Goal: Task Accomplishment & Management: Manage account settings

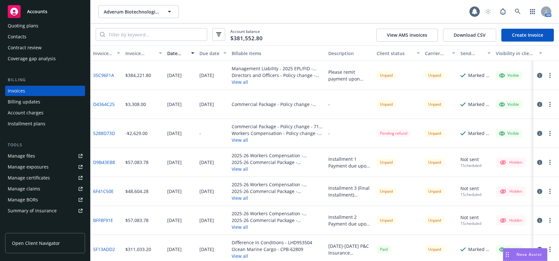
scroll to position [109, 0]
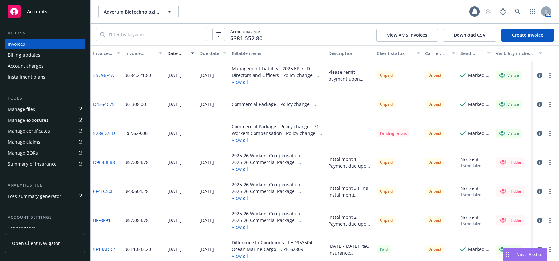
click at [28, 108] on div "Manage files" at bounding box center [21, 109] width 27 height 10
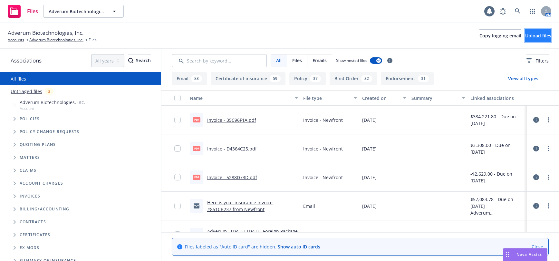
click at [525, 37] on span "Upload files" at bounding box center [538, 36] width 26 height 6
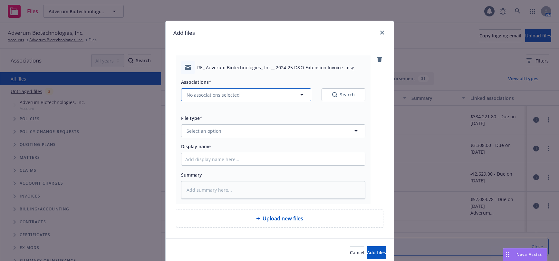
click at [217, 94] on span "No associations selected" at bounding box center [212, 94] width 53 height 7
type textarea "x"
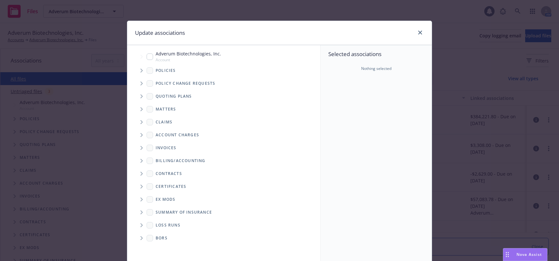
click at [140, 69] on icon "Tree Example" at bounding box center [141, 71] width 2 height 4
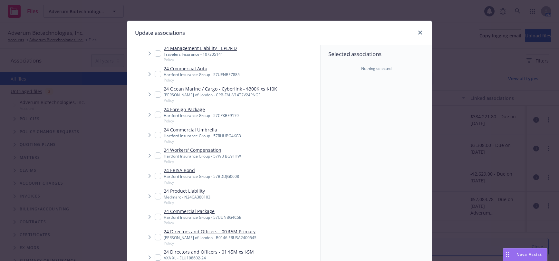
scroll to position [322, 0]
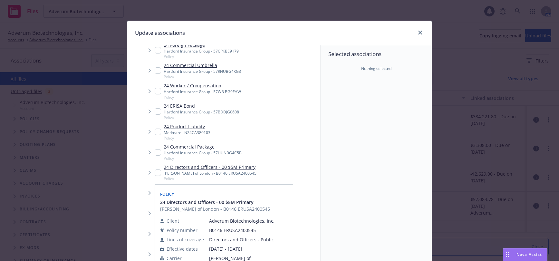
click at [156, 171] on input "Tree Example" at bounding box center [158, 172] width 6 height 6
checkbox input "true"
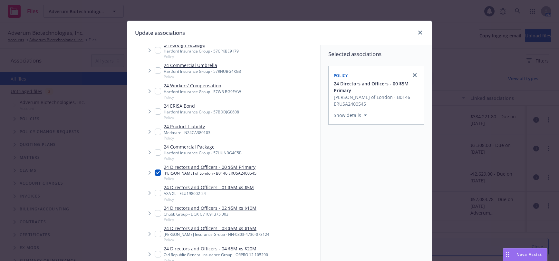
scroll to position [59, 0]
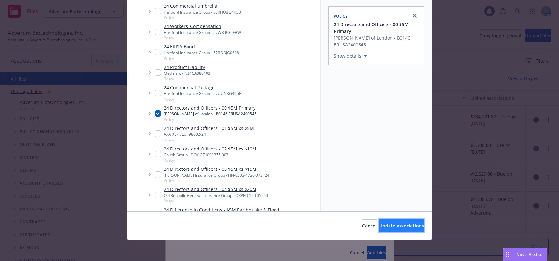
click at [400, 226] on span "Update associations" at bounding box center [401, 226] width 45 height 6
type textarea "x"
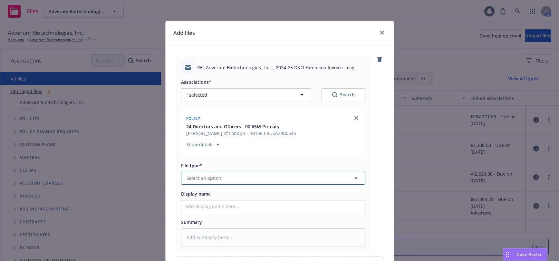
click at [219, 179] on button "Select an option" at bounding box center [273, 178] width 184 height 13
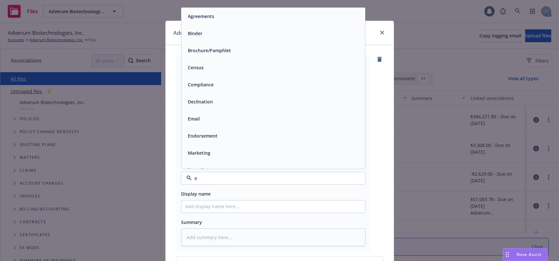
type input "em"
click at [198, 34] on div "Email" at bounding box center [193, 33] width 16 height 9
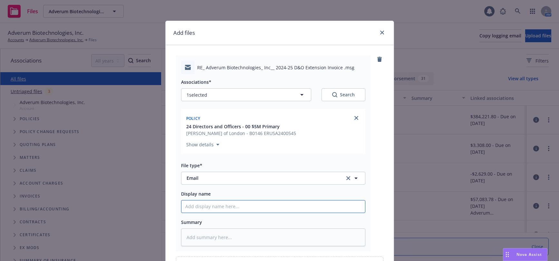
click at [220, 207] on input "Display name" at bounding box center [273, 206] width 184 height 12
type textarea "x"
type input "20"
type textarea "x"
type input "202"
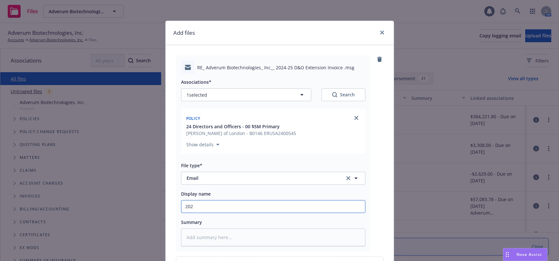
type textarea "x"
type input "2024-"
type textarea "x"
type input "2024-2"
type textarea "x"
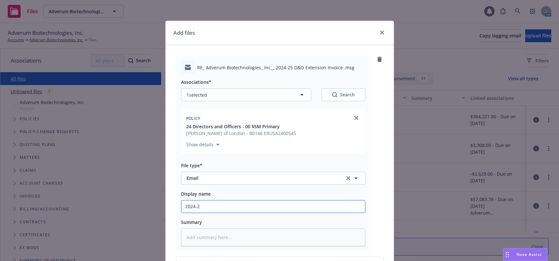
type input "2024-25"
type textarea "x"
type input "2024-25"
type textarea "x"
type input "2024-25 D"
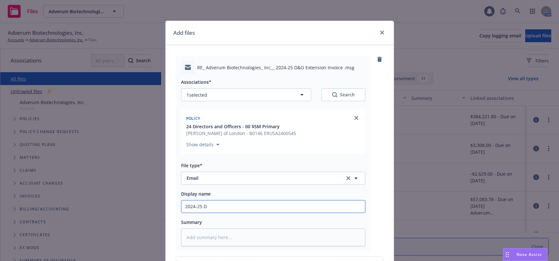
type textarea "x"
type input "2024-25 D&"
type textarea "x"
type input "2024-25 D&O"
type textarea "x"
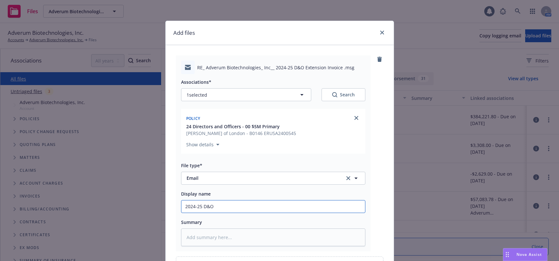
type input "2024-25 D&O/"
type textarea "x"
type input "2024-25 D&O/E"
type textarea "x"
type input "2024-25 D&O/EP"
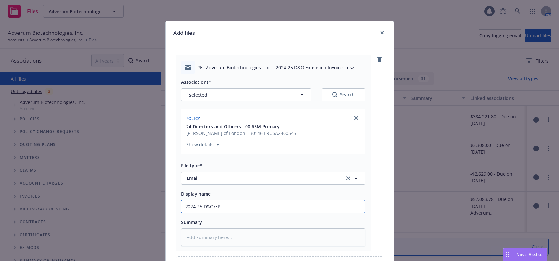
type textarea "x"
type input "2024-25 D&O/EPL"
type textarea "x"
type input "2024-25 D&O/EPL"
type textarea "x"
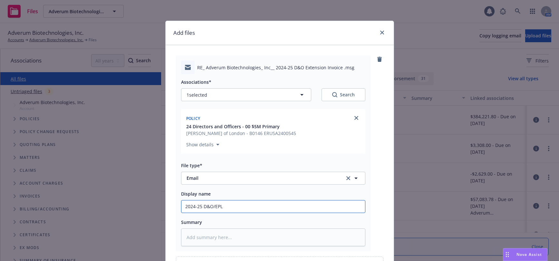
type input "2024-25 D&O/EPL E"
type textarea "x"
type input "2024-25 D&O/EPL Ex"
type textarea "x"
type input "2024-25 D&O/EPL Ext"
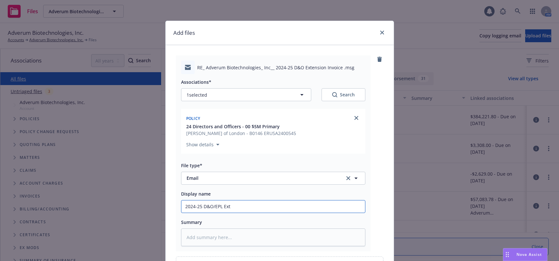
type textarea "x"
type input "2024-25 D&O/EPL Exte"
type textarea "x"
type input "2024-25 D&O/EPL Exten"
type textarea "x"
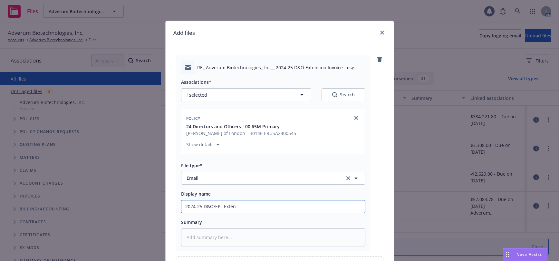
type input "2024-25 D&O/EPL Extens"
type textarea "x"
type input "2024-25 D&O/EPL Extensi"
type textarea "x"
type input "2024-25 D&O/EPL Extensio"
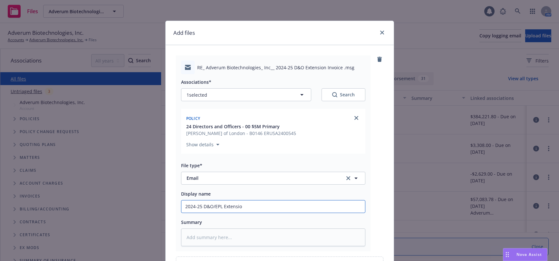
type textarea "x"
type input "2024-25 D&O/EPL Extension"
type textarea "x"
type input "2024-25 D&O/EPL Extension I"
type textarea "x"
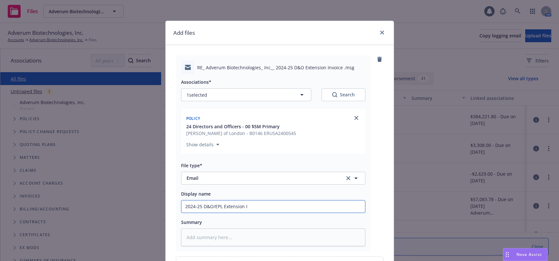
type input "2024-25 D&O/EPL Extension In"
type textarea "x"
type input "2024-25 D&O/EPL Extension Inv"
type textarea "x"
type input "2024-25 D&O/EPL Extension Invo"
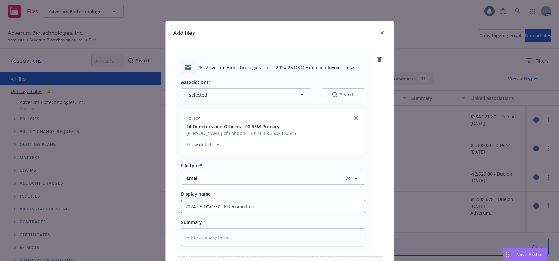
type textarea "x"
type input "2024-25 D&O/EPL Extension Invoi"
type textarea "x"
type input "2024-25 D&O/EPL Extension Invoice"
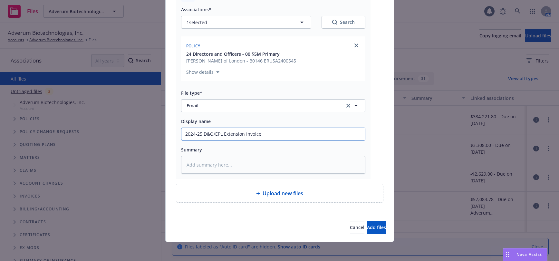
scroll to position [74, 0]
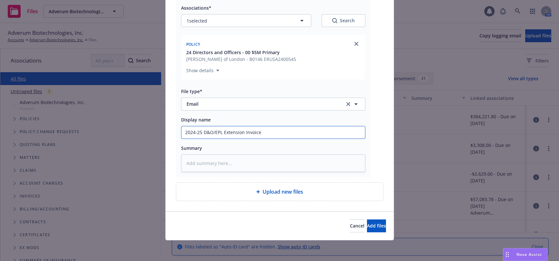
type textarea "x"
type input "2024-25 D&O/EPL Extension Invoice"
type textarea "x"
type input "2024-25 D&O/EPL Extension Invoice t"
type textarea "x"
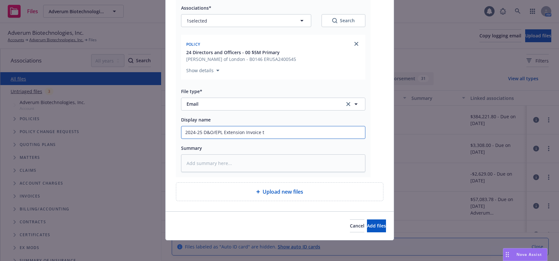
type input "2024-25 D&O/EPL Extension Invoice to"
type textarea "x"
type input "2024-25 D&O/EPL Extension Invoice to"
type textarea "x"
type input "2024-25 D&O/EPL Extension Invoice to C"
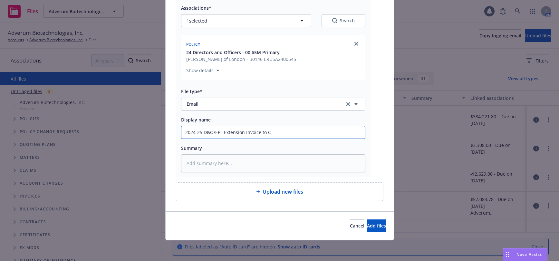
type textarea "x"
type input "2024-25 D&O/EPL Extension Invoice to Cl"
type textarea "x"
type input "2024-25 D&O/EPL Extension Invoice to Cli"
type textarea "x"
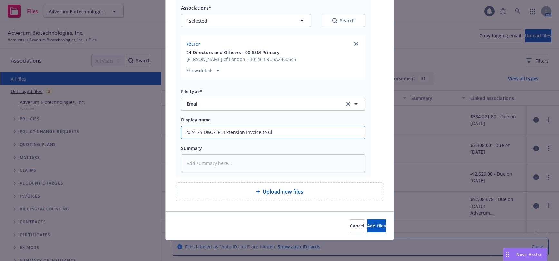
type input "2024-25 D&O/EPL Extension Invoice to Clie"
type textarea "x"
type input "2024-25 D&O/EPL Extension Invoice to Clien"
type textarea "x"
type input "2024-25 D&O/EPL Extension Invoice to Client"
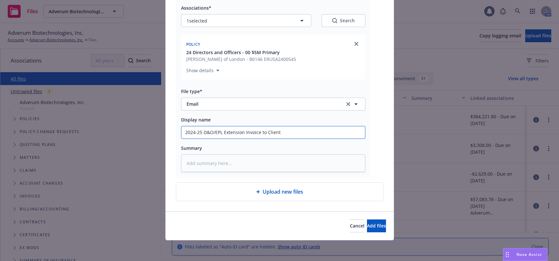
click at [241, 132] on input "2024-25 D&O/EPL Extension Invoice to Client" at bounding box center [273, 132] width 184 height 12
type textarea "x"
type input "2024-25 D&O/EPL Extension/ Invoice to Client"
type textarea "x"
type input "2024-25 D&O/EPL Extension/R Invoice to Client"
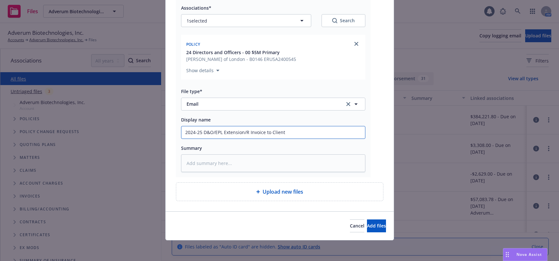
type textarea "x"
type input "2024-25 D&O/EPL Extension/Ren Invoice to Client"
type textarea "x"
type input "2024-25 D&O/EPL Extension/Rene Invoice to Client"
type textarea "x"
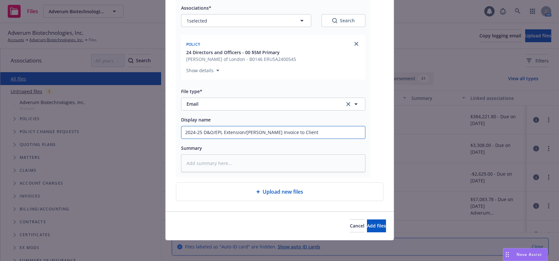
type input "2024-25 D&O/EPL Extension/Renew Invoice to Client"
type textarea "x"
type input "2024-25 D&O/EPL Extension/Renewa Invoice to Client"
type textarea "x"
type input "2024-25 D&O/EPL Extension/Renewal Invoice to Client"
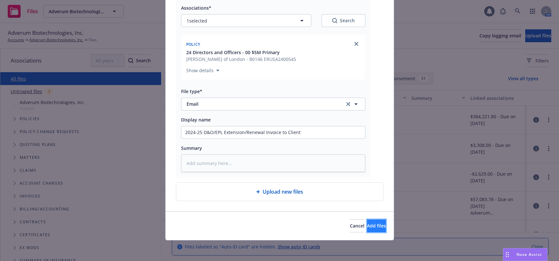
click at [368, 226] on span "Add files" at bounding box center [376, 226] width 19 height 6
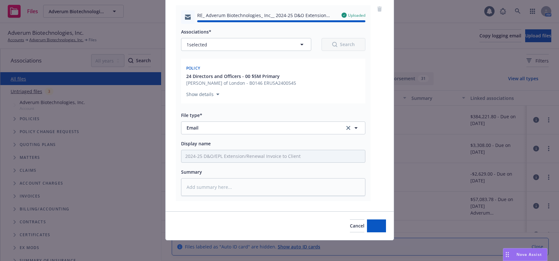
type textarea "x"
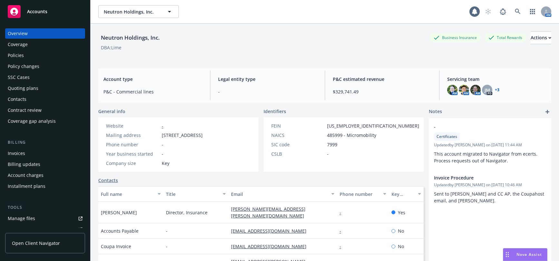
click at [17, 154] on div "Invoices" at bounding box center [16, 153] width 17 height 10
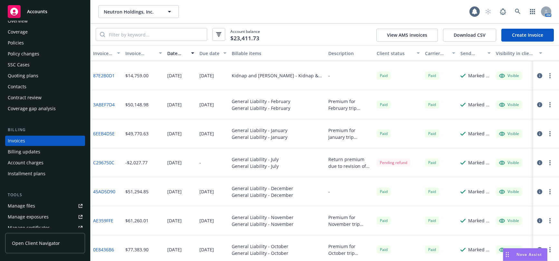
scroll to position [129, 0]
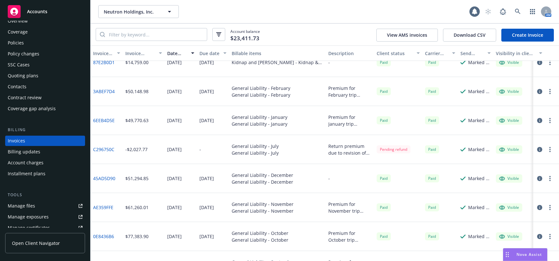
click at [522, 34] on link "Create Invoice" at bounding box center [527, 35] width 52 height 13
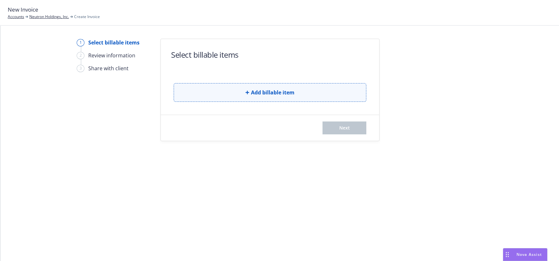
click at [279, 91] on span "Add billable item" at bounding box center [272, 93] width 43 height 8
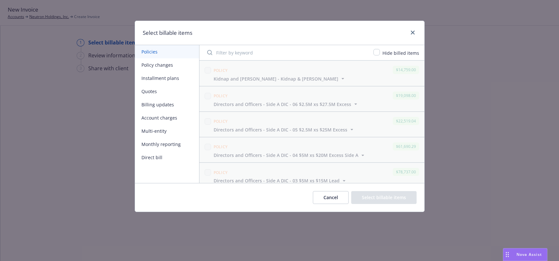
click at [167, 65] on button "Policy changes" at bounding box center [167, 64] width 64 height 13
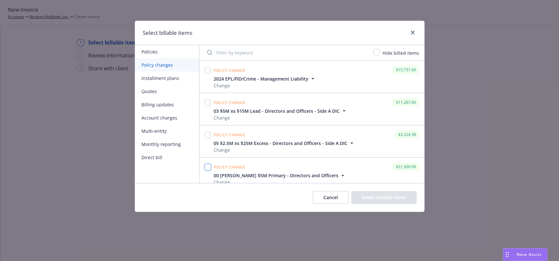
click at [208, 167] on input "checkbox" at bounding box center [207, 167] width 6 height 6
checkbox input "true"
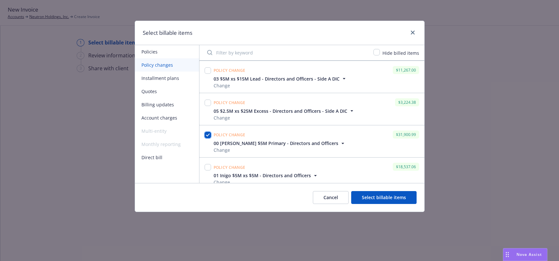
scroll to position [64, 0]
click at [209, 136] on input "checkbox" at bounding box center [207, 135] width 6 height 6
checkbox input "true"
click at [206, 167] on input "checkbox" at bounding box center [207, 167] width 6 height 6
checkbox input "true"
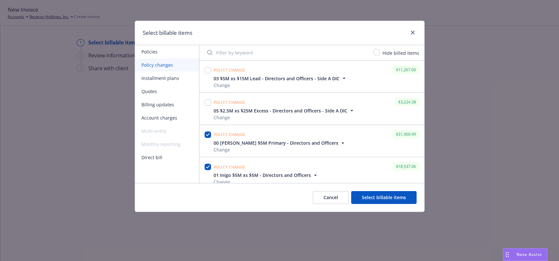
scroll to position [32, 0]
click at [208, 71] on input "checkbox" at bounding box center [207, 70] width 6 height 6
checkbox input "true"
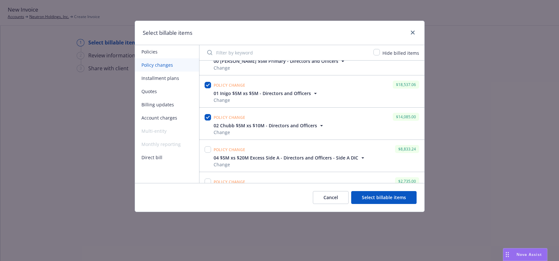
scroll to position [129, 0]
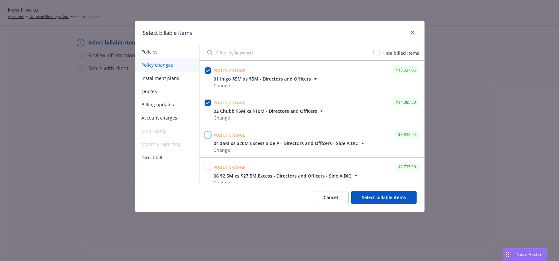
click at [207, 135] on input "checkbox" at bounding box center [207, 135] width 6 height 6
checkbox input "true"
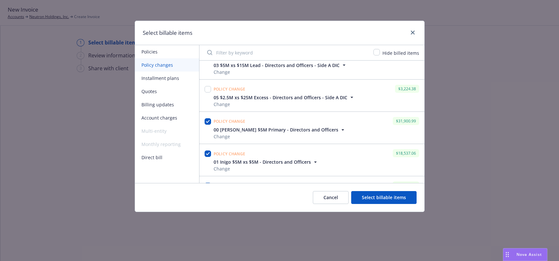
scroll to position [32, 0]
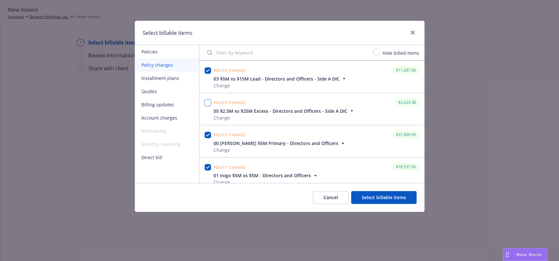
click at [209, 103] on input "checkbox" at bounding box center [207, 103] width 6 height 6
checkbox input "true"
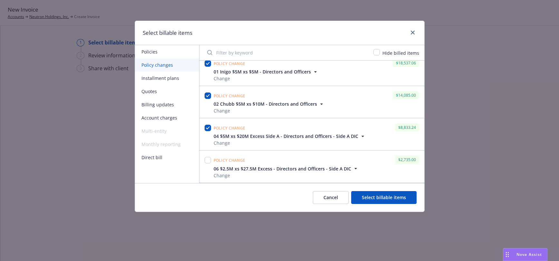
scroll to position [168, 0]
click at [209, 128] on input "checkbox" at bounding box center [207, 128] width 6 height 6
checkbox input "true"
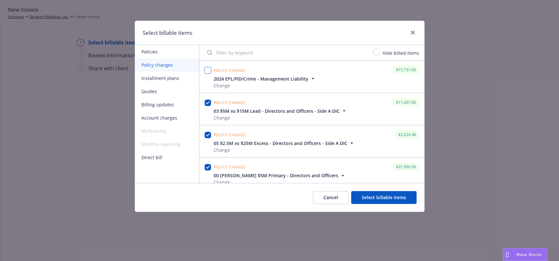
click at [208, 70] on input "checkbox" at bounding box center [207, 70] width 6 height 6
checkbox input "true"
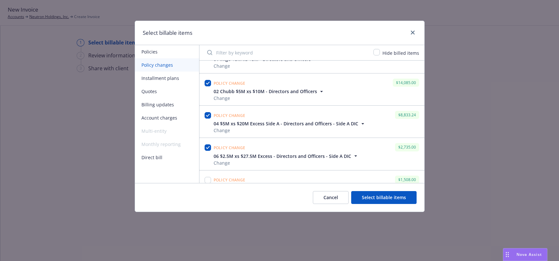
scroll to position [168, 0]
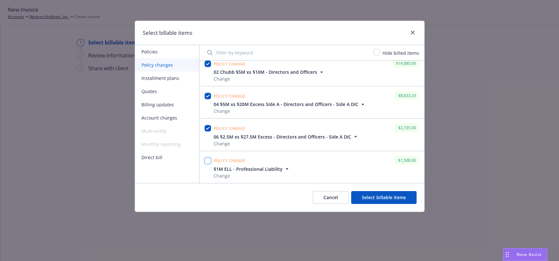
click at [209, 161] on input "checkbox" at bounding box center [207, 160] width 6 height 6
checkbox input "true"
click at [386, 197] on button "Select billable items" at bounding box center [383, 197] width 65 height 13
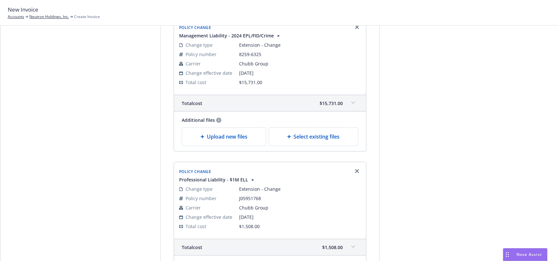
scroll to position [1178, 0]
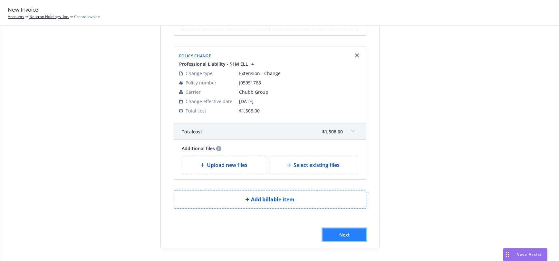
click at [341, 235] on span "Next" at bounding box center [344, 235] width 11 height 6
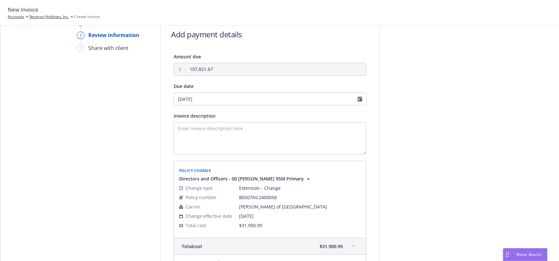
scroll to position [0, 0]
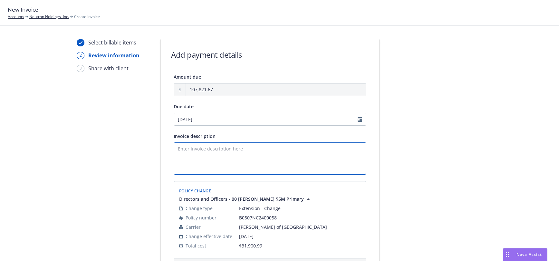
click at [175, 149] on textarea "Invoice description" at bounding box center [270, 158] width 193 height 32
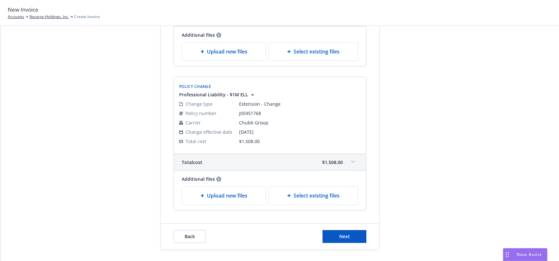
scroll to position [1257, 0]
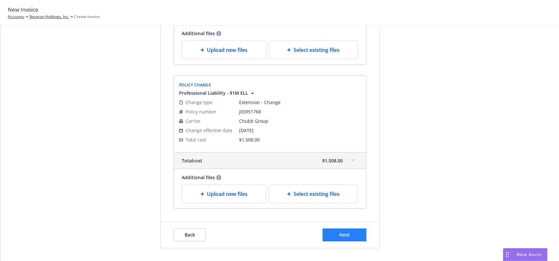
type textarea "Please remit payment upon receipt. Thank you."
click at [340, 235] on span "Next" at bounding box center [344, 235] width 11 height 6
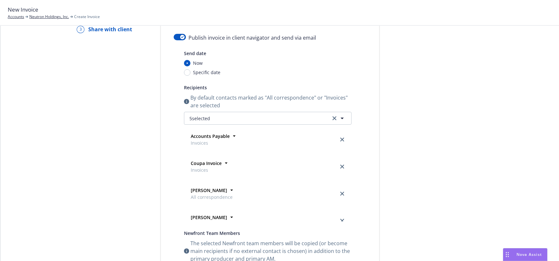
scroll to position [0, 0]
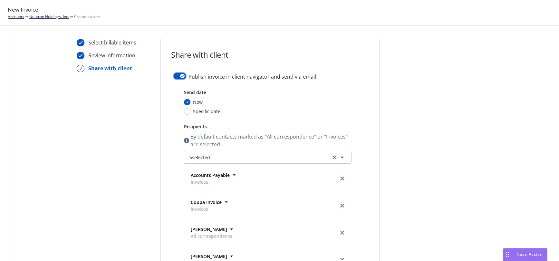
click at [174, 75] on button "button" at bounding box center [180, 76] width 12 height 6
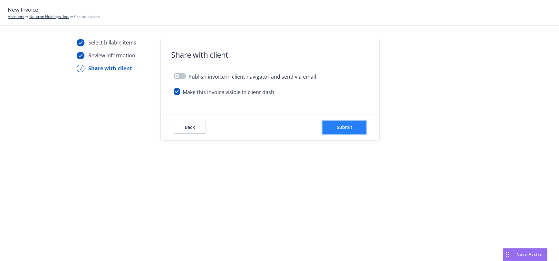
click at [347, 127] on span "Submit" at bounding box center [345, 127] width 16 height 6
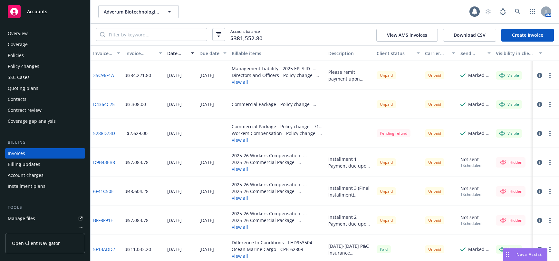
scroll to position [109, 0]
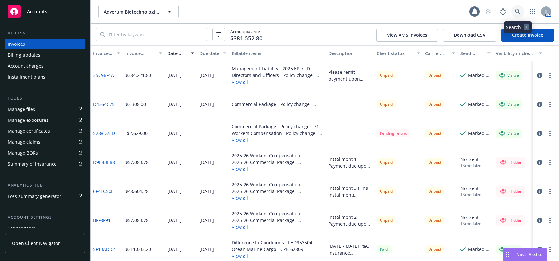
click at [517, 10] on icon at bounding box center [518, 12] width 6 height 6
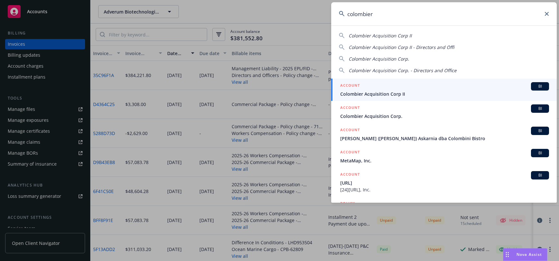
type input "colombier"
click at [390, 93] on span "Colombier Acquisition Corp II" at bounding box center [444, 93] width 209 height 7
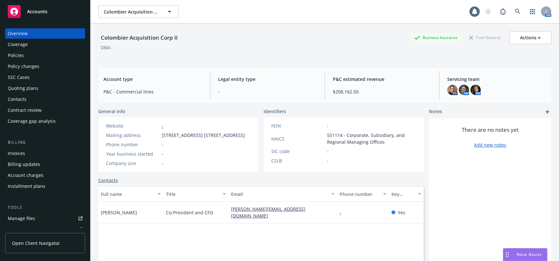
click at [20, 56] on div "Policies" at bounding box center [16, 55] width 16 height 10
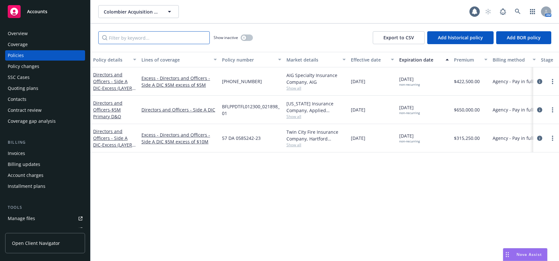
click at [157, 38] on input "Filter by keyword..." at bounding box center [153, 37] width 111 height 13
click at [109, 87] on span "- Excess (LAYER 1) | $5M xs $5M D&O" at bounding box center [114, 95] width 43 height 20
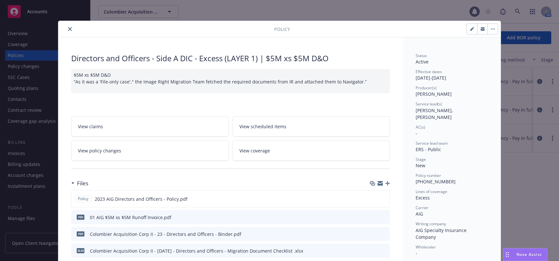
click at [68, 30] on icon "close" at bounding box center [70, 29] width 4 height 4
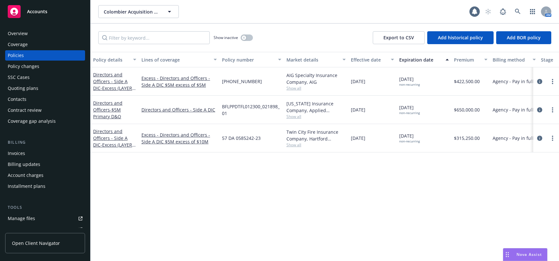
click at [25, 78] on div "SSC Cases" at bounding box center [19, 77] width 22 height 10
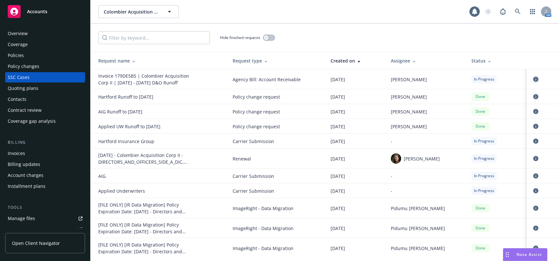
click at [536, 79] on icon "circleInformation" at bounding box center [535, 79] width 5 height 5
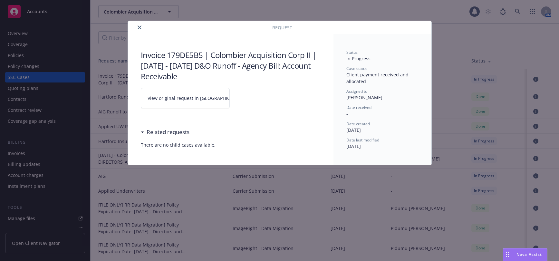
click at [138, 26] on icon "close" at bounding box center [140, 27] width 4 height 4
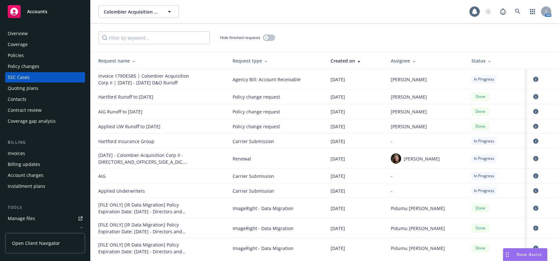
click at [18, 55] on div "Policies" at bounding box center [16, 55] width 16 height 10
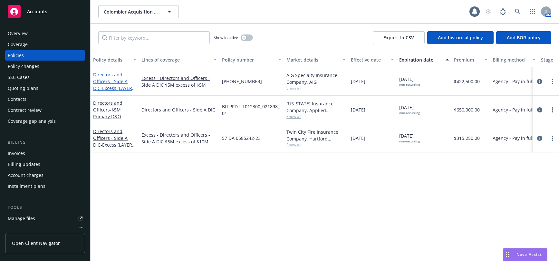
click at [103, 81] on link "Directors and Officers - Side A DIC - Excess (LAYER 1) | $5M xs $5M D&O" at bounding box center [112, 87] width 39 height 33
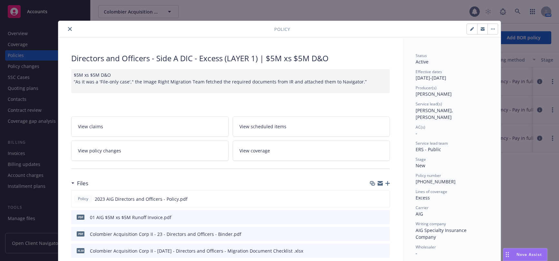
click at [108, 149] on span "View policy changes" at bounding box center [99, 150] width 43 height 7
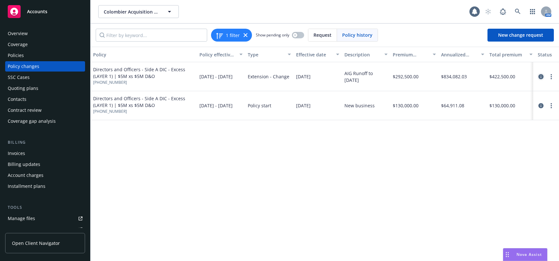
click at [540, 76] on icon "circleInformation" at bounding box center [540, 76] width 5 height 5
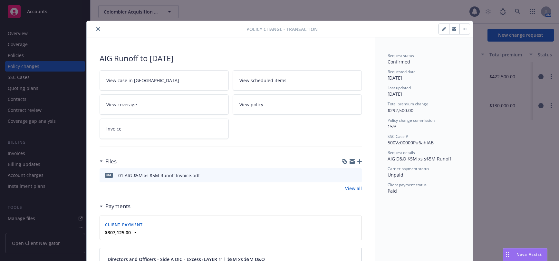
click at [442, 29] on icon "button" at bounding box center [443, 29] width 3 height 3
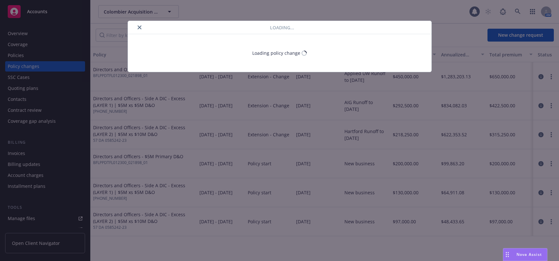
select select "ACCEPTED"
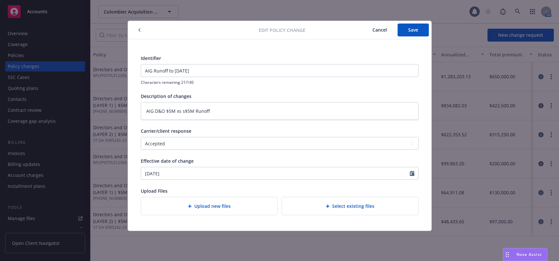
click at [138, 31] on icon "button" at bounding box center [139, 30] width 3 height 4
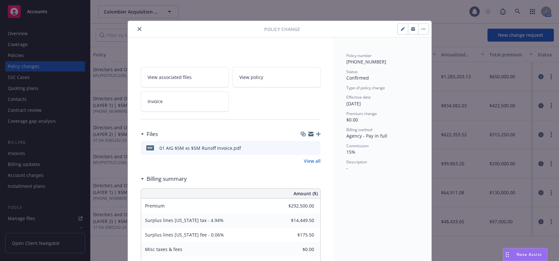
click at [421, 28] on button "button" at bounding box center [423, 29] width 10 height 10
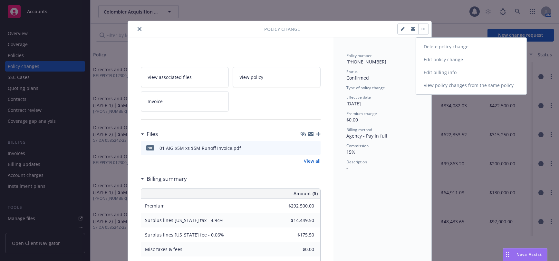
click at [441, 72] on link "Edit billing info" at bounding box center [471, 72] width 110 height 13
type textarea "x"
select select "ACCEPTED"
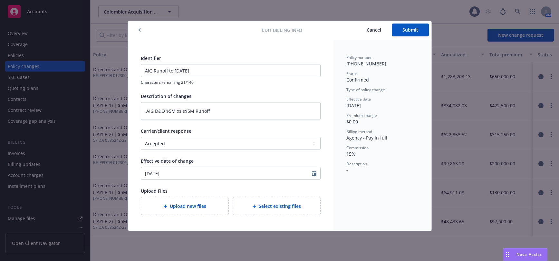
click at [138, 30] on icon "button" at bounding box center [139, 30] width 3 height 4
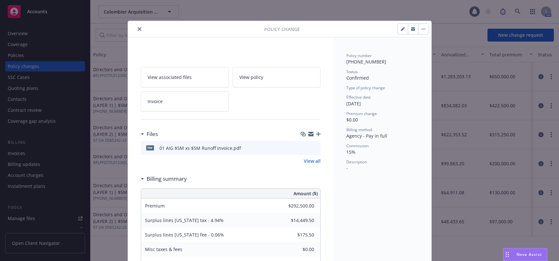
click at [138, 30] on icon "close" at bounding box center [140, 29] width 4 height 4
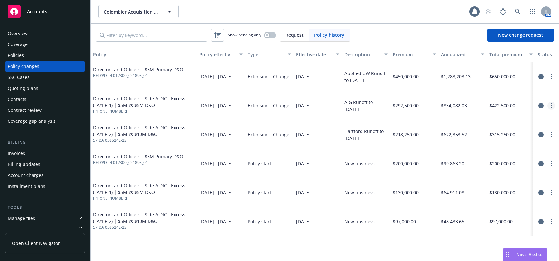
click at [551, 107] on link "more" at bounding box center [551, 106] width 8 height 8
click at [470, 157] on link "Edit billing info" at bounding box center [499, 157] width 110 height 13
select select "FL"
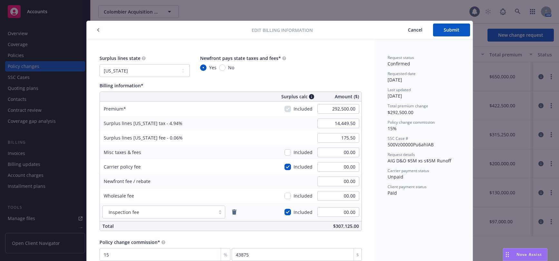
click at [97, 28] on icon "button" at bounding box center [98, 30] width 3 height 4
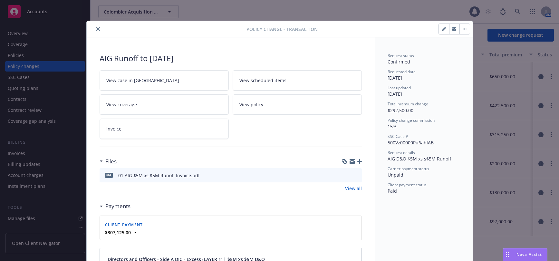
click at [96, 29] on icon "close" at bounding box center [98, 29] width 4 height 4
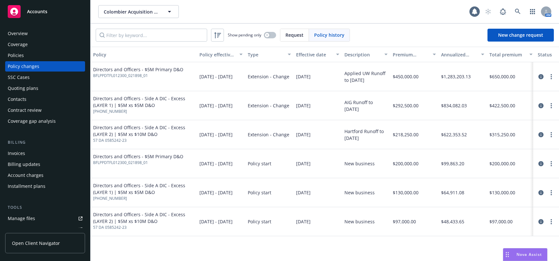
click at [144, 104] on span "Directors and Officers - Side A DIC - Excess (LAYER 1) | $5M xs $5M D&O" at bounding box center [143, 102] width 101 height 14
click at [125, 103] on span "Directors and Officers - Side A DIC - Excess (LAYER 1) | $5M xs $5M D&O" at bounding box center [143, 102] width 101 height 14
click at [551, 193] on circle "more" at bounding box center [550, 192] width 1 height 1
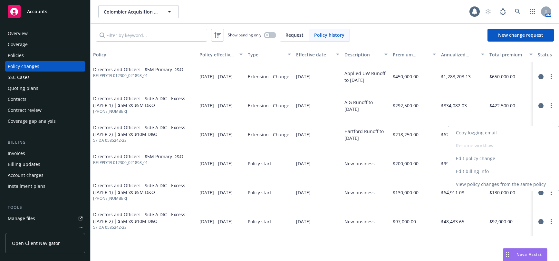
click at [477, 171] on link "Edit billing info" at bounding box center [503, 171] width 110 height 13
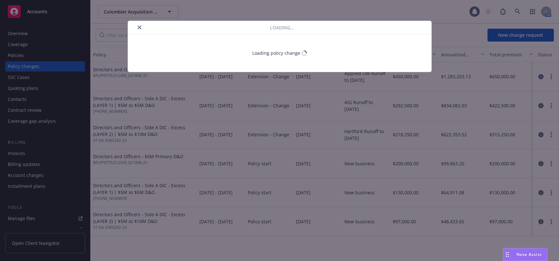
select select "FL"
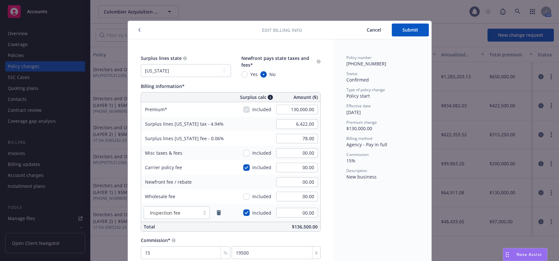
scroll to position [12, 0]
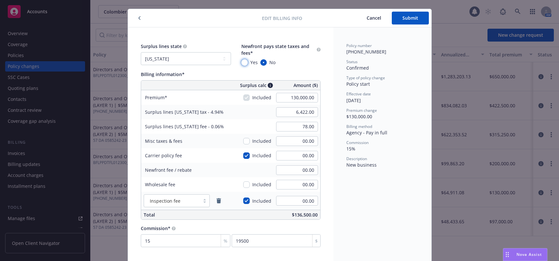
click at [242, 63] on input "Yes" at bounding box center [244, 62] width 6 height 6
radio input "true"
click at [404, 17] on span "Submit" at bounding box center [410, 18] width 16 height 6
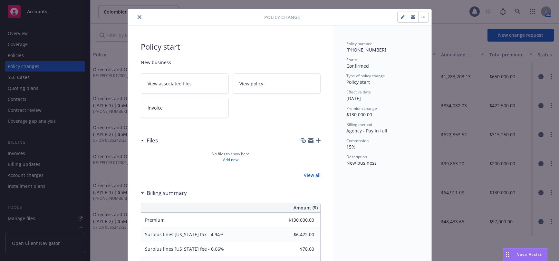
click at [138, 17] on icon "close" at bounding box center [140, 17] width 4 height 4
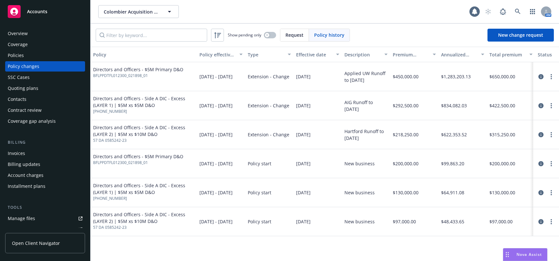
click at [14, 55] on div "Policies" at bounding box center [16, 55] width 16 height 10
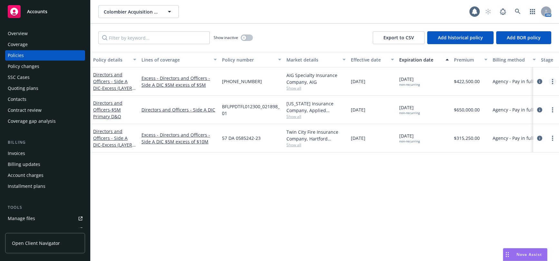
click at [552, 81] on circle "more" at bounding box center [552, 81] width 1 height 1
click at [120, 80] on link "Directors and Officers - Side A DIC - Excess (LAYER 1) | $5M xs $5M D&O" at bounding box center [112, 87] width 39 height 33
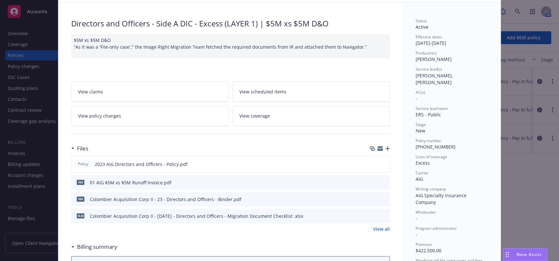
scroll to position [32, 0]
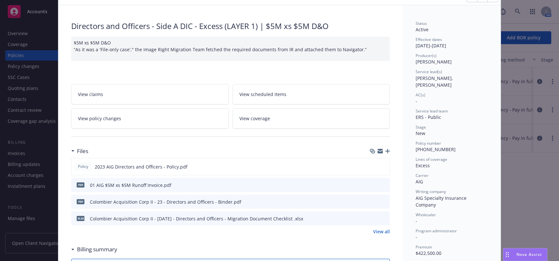
click at [106, 118] on span "View policy changes" at bounding box center [99, 118] width 43 height 7
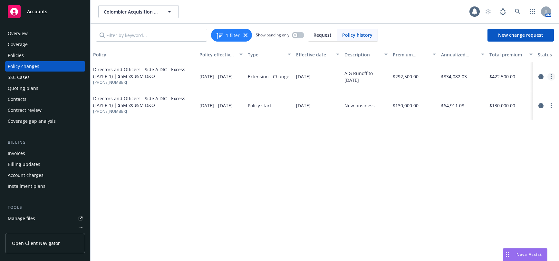
click at [551, 77] on icon "more" at bounding box center [550, 76] width 1 height 5
click at [472, 128] on link "Edit billing info" at bounding box center [499, 128] width 110 height 13
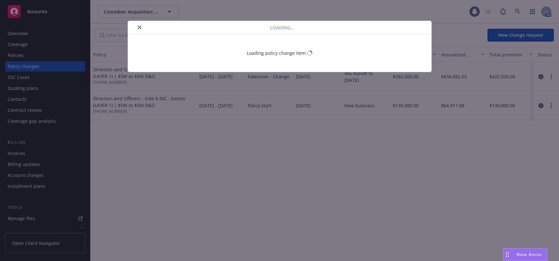
select select "FL"
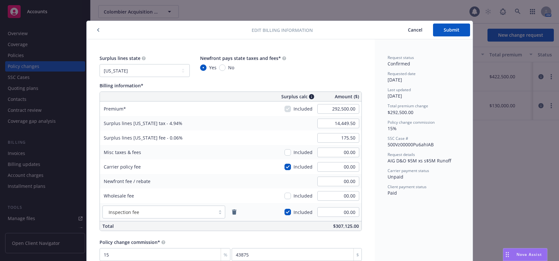
scroll to position [14, 0]
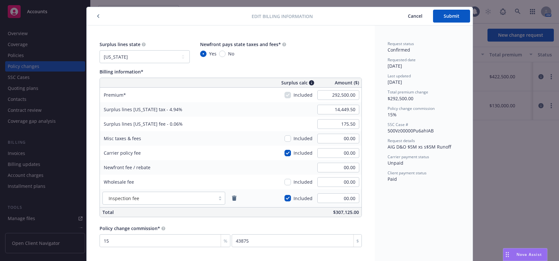
click at [97, 16] on icon "button" at bounding box center [98, 16] width 2 height 4
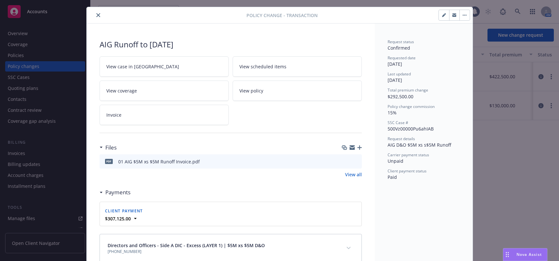
scroll to position [14, 0]
click at [96, 14] on icon "close" at bounding box center [98, 15] width 4 height 4
